Goal: Book appointment/travel/reservation

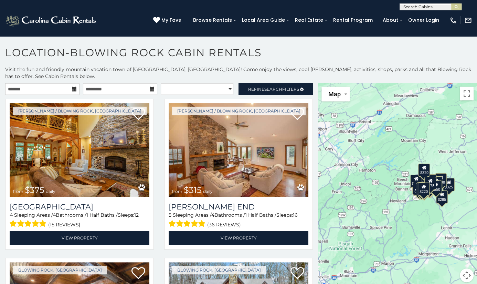
click at [73, 90] on icon at bounding box center [74, 88] width 5 height 5
click at [72, 87] on icon at bounding box center [74, 88] width 5 height 5
click at [73, 88] on icon at bounding box center [74, 88] width 5 height 5
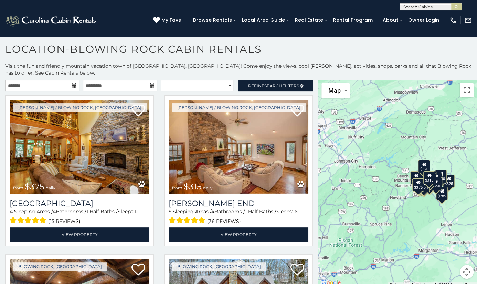
click at [72, 85] on icon at bounding box center [74, 85] width 5 height 5
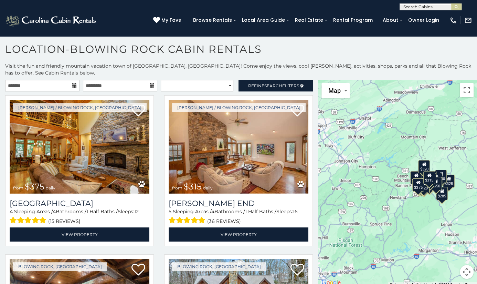
click at [72, 85] on icon at bounding box center [74, 85] width 5 height 5
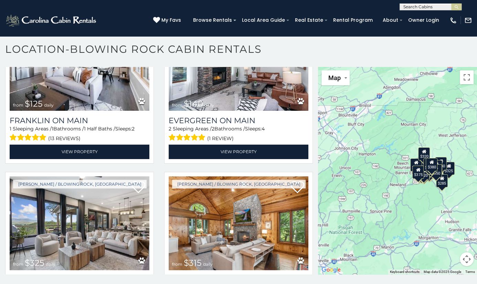
scroll to position [565, 0]
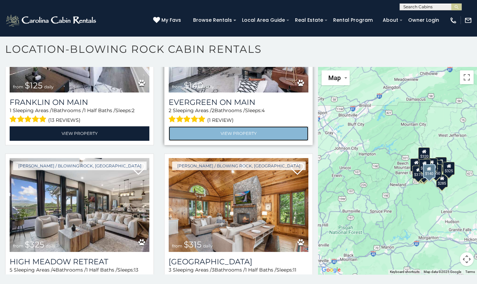
click at [220, 126] on link "View Property" at bounding box center [239, 133] width 140 height 14
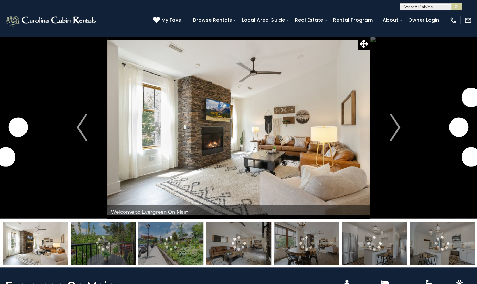
click at [399, 129] on img "Next" at bounding box center [395, 127] width 10 height 28
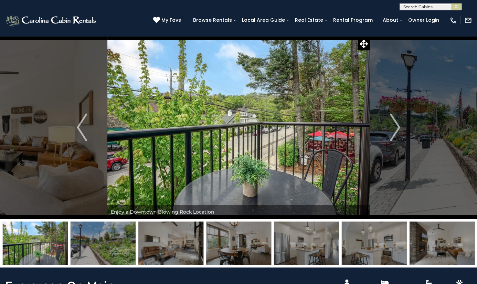
click at [399, 129] on img "Next" at bounding box center [395, 127] width 10 height 28
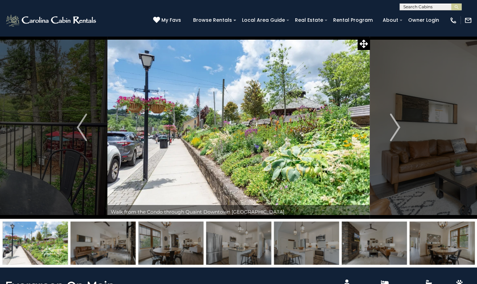
click at [399, 129] on img "Next" at bounding box center [395, 127] width 10 height 28
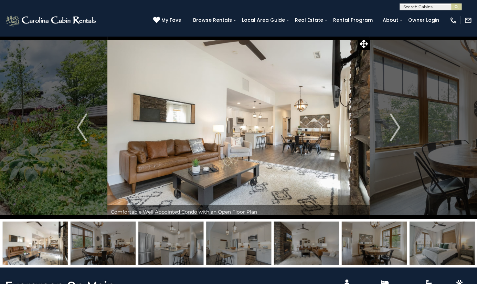
click at [399, 129] on img "Next" at bounding box center [395, 127] width 10 height 28
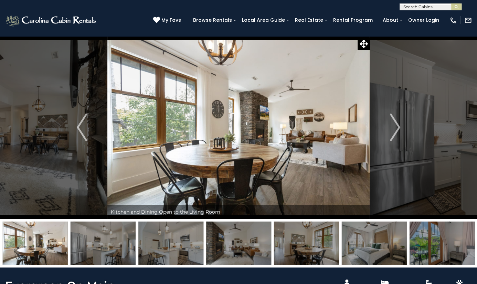
click at [399, 129] on img "Next" at bounding box center [395, 127] width 10 height 28
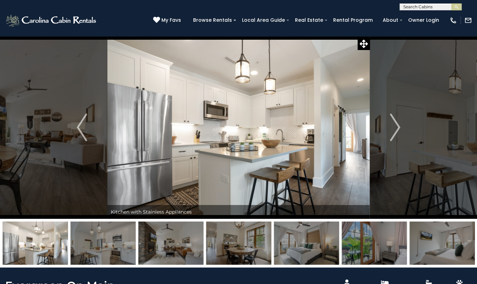
click at [399, 129] on img "Next" at bounding box center [395, 127] width 10 height 28
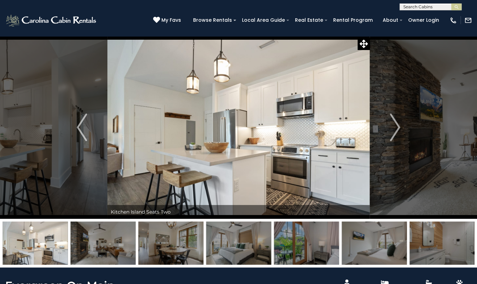
click at [399, 129] on img "Next" at bounding box center [395, 127] width 10 height 28
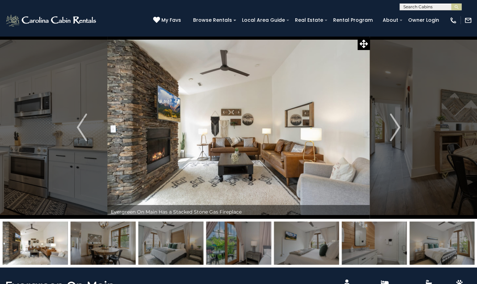
click at [399, 129] on img "Next" at bounding box center [395, 127] width 10 height 28
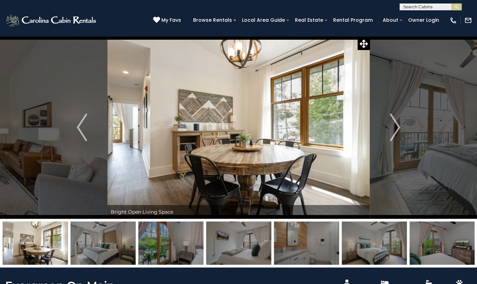
click at [399, 129] on img "Next" at bounding box center [395, 127] width 10 height 28
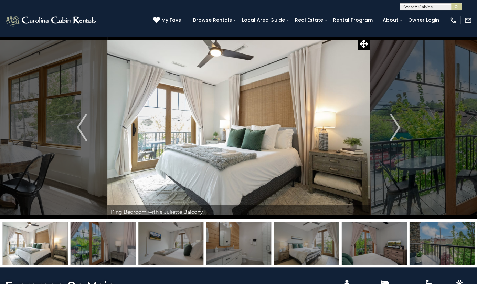
click at [399, 129] on img "Next" at bounding box center [395, 127] width 10 height 28
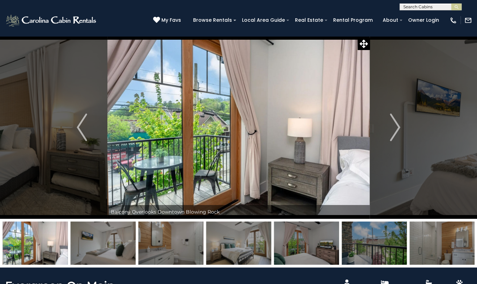
click at [399, 129] on img "Next" at bounding box center [395, 127] width 10 height 28
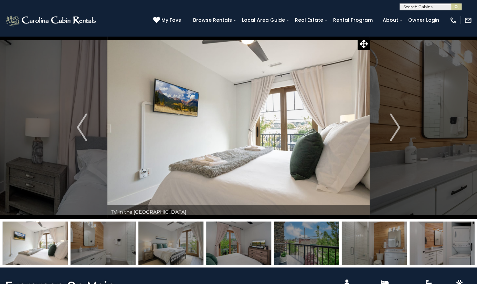
click at [399, 129] on img "Next" at bounding box center [395, 127] width 10 height 28
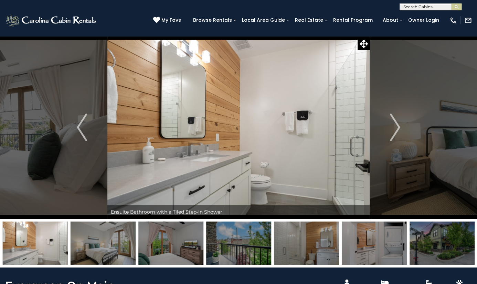
click at [399, 129] on img "Next" at bounding box center [395, 127] width 10 height 28
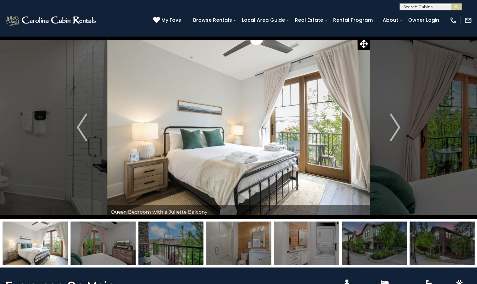
click at [399, 129] on img "Next" at bounding box center [395, 127] width 10 height 28
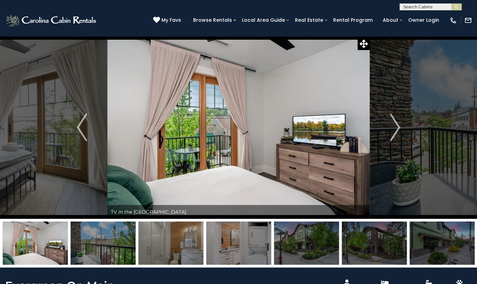
click at [399, 129] on img "Next" at bounding box center [395, 127] width 10 height 28
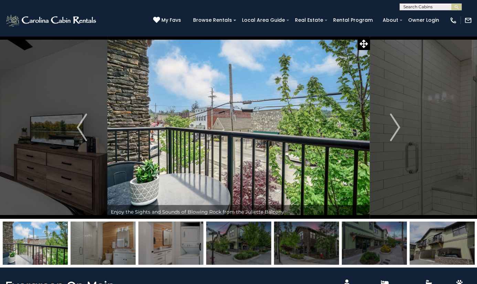
click at [399, 129] on img "Next" at bounding box center [395, 127] width 10 height 28
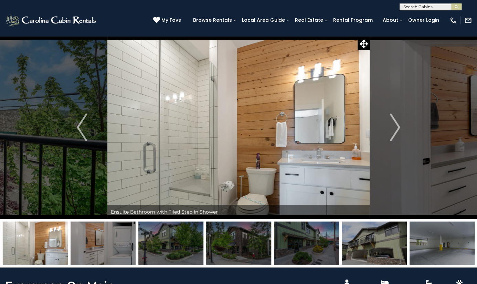
click at [399, 129] on img "Next" at bounding box center [395, 127] width 10 height 28
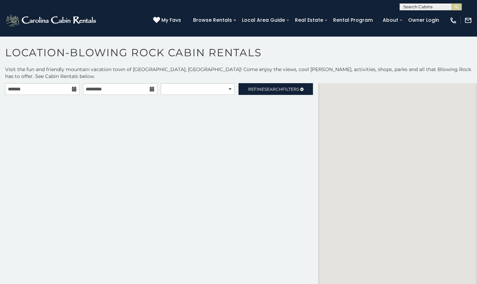
scroll to position [3, 0]
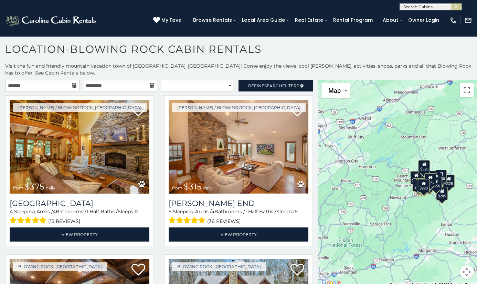
click at [73, 85] on icon at bounding box center [74, 85] width 5 height 5
click at [37, 84] on input "text" at bounding box center [42, 86] width 74 height 12
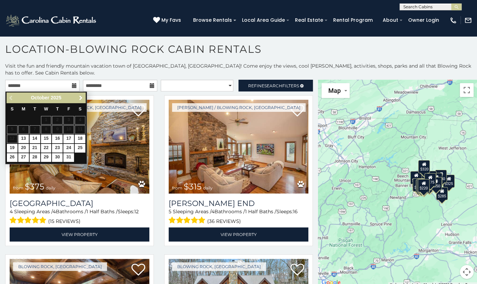
click at [81, 97] on span "Next" at bounding box center [81, 98] width 6 height 6
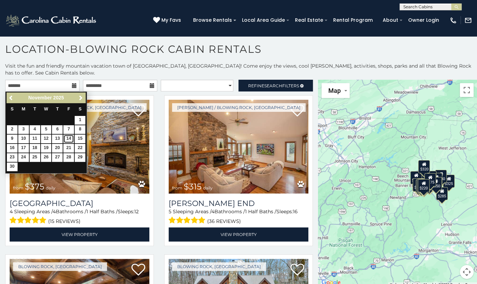
click at [69, 138] on link "14" at bounding box center [68, 138] width 11 height 9
type input "**********"
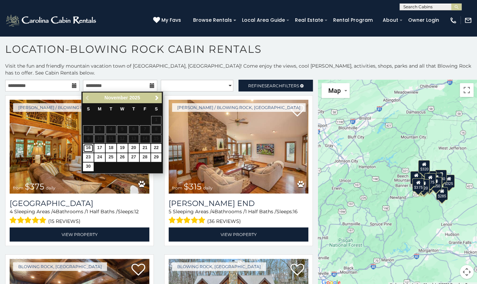
click at [88, 145] on link "16" at bounding box center [88, 148] width 11 height 9
type input "**********"
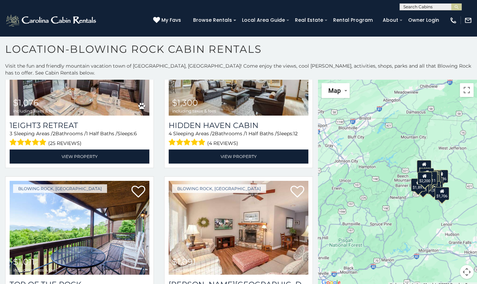
scroll to position [2023, 0]
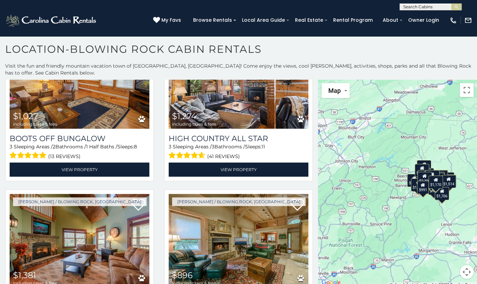
scroll to position [3002, 0]
